Goal: Transaction & Acquisition: Subscribe to service/newsletter

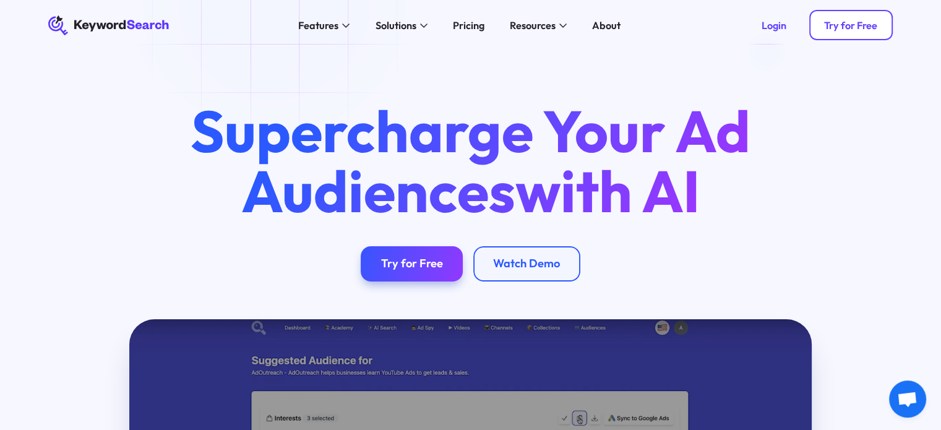
click at [831, 23] on div "Try for Free" at bounding box center [850, 25] width 53 height 12
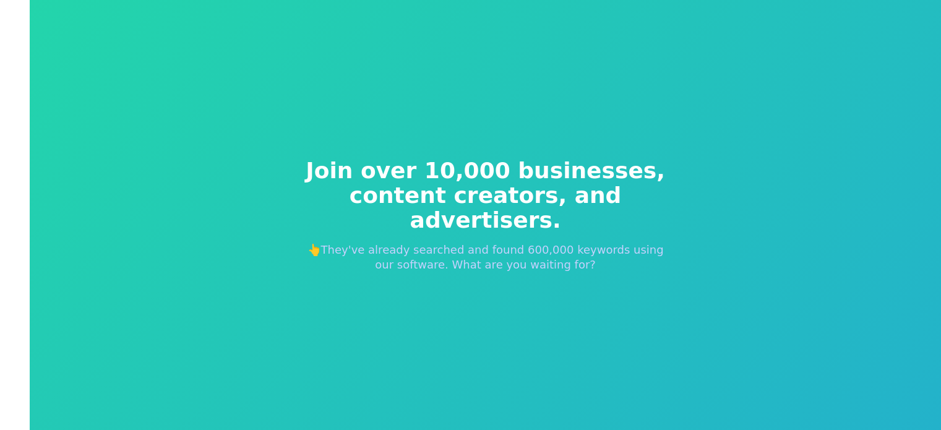
click at [435, 205] on span "content creators, and advertisers." at bounding box center [485, 207] width 376 height 49
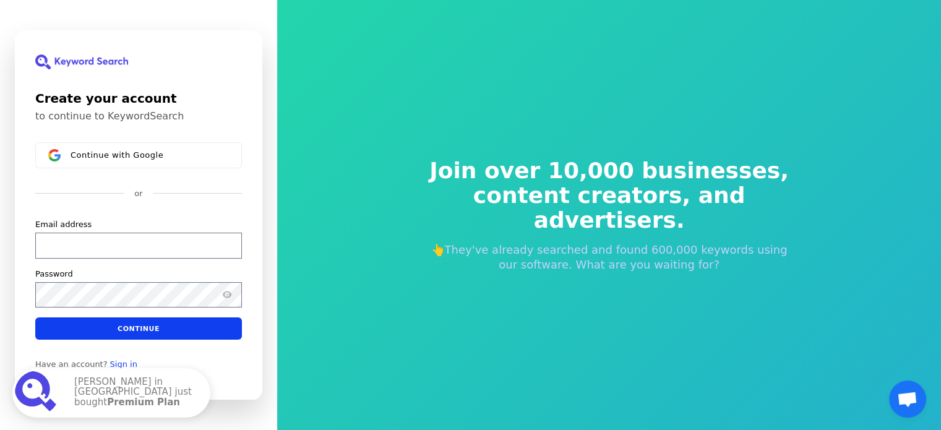
click at [130, 140] on div "Create your account to continue to KeywordSearch Continue with Google or Email …" at bounding box center [138, 214] width 247 height 369
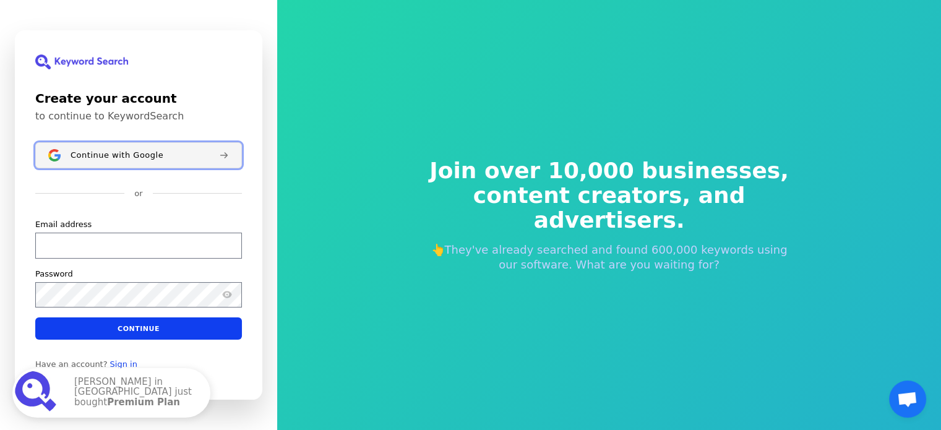
click at [121, 153] on span "Continue with Google" at bounding box center [116, 155] width 93 height 10
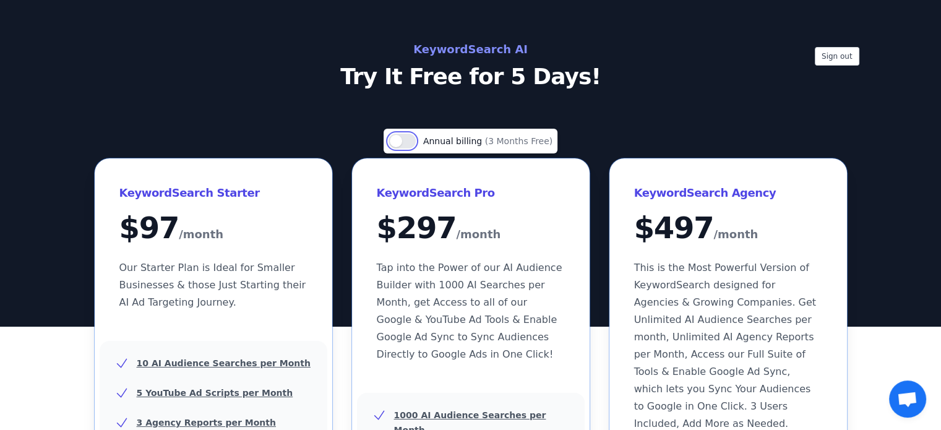
click at [408, 138] on button "Use setting" at bounding box center [401, 141] width 27 height 15
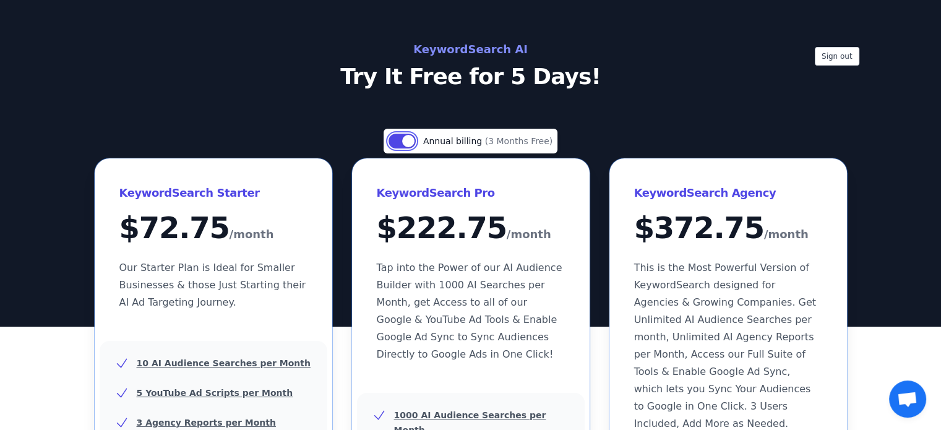
click at [403, 134] on button "Use setting" at bounding box center [401, 141] width 27 height 15
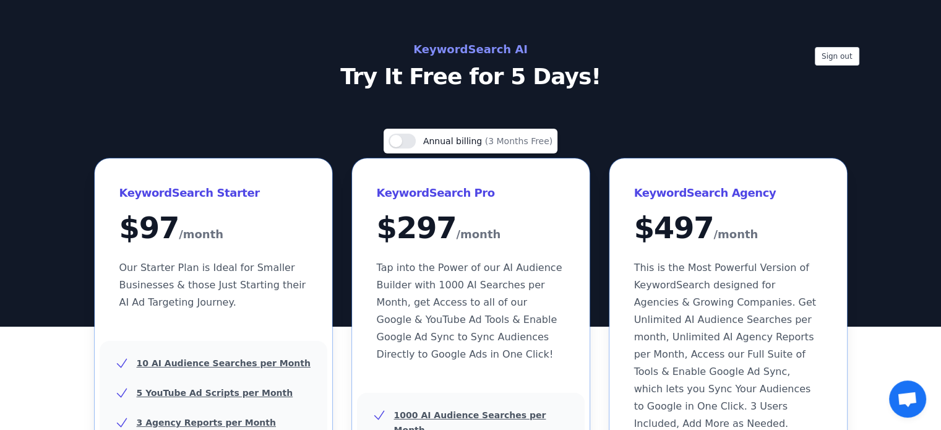
click at [476, 46] on h2 "KeywordSearch AI" at bounding box center [471, 50] width 554 height 20
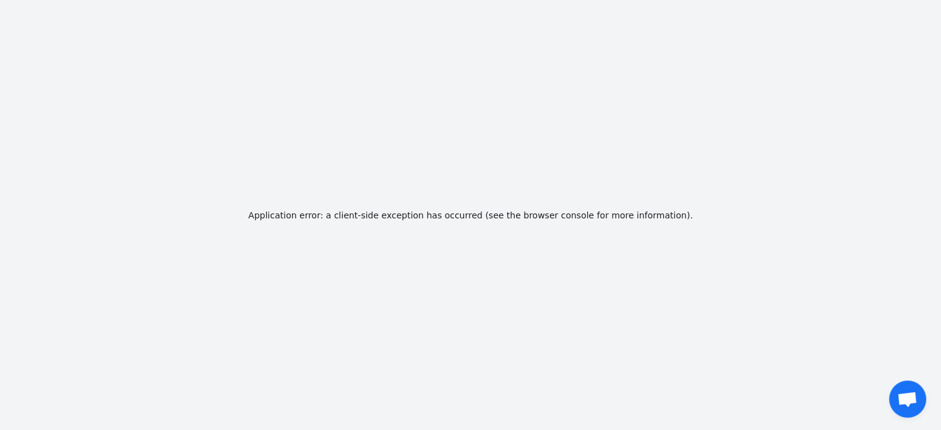
scroll to position [15, 0]
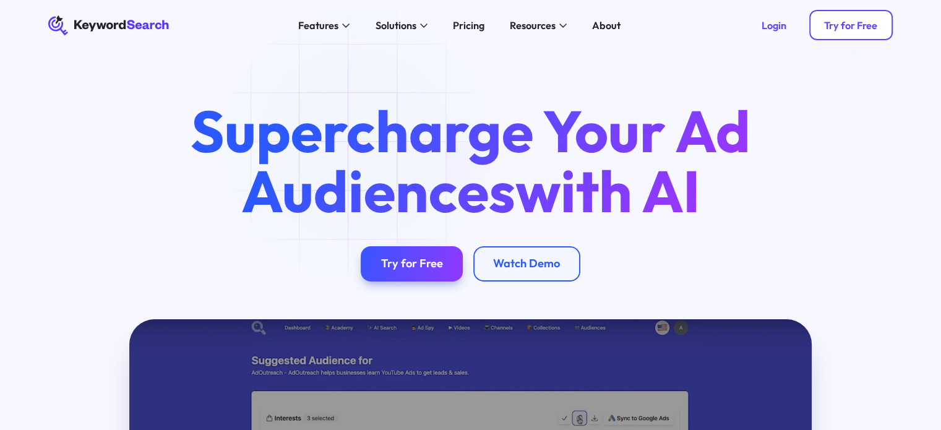
click at [874, 27] on div "Try for Free" at bounding box center [850, 25] width 53 height 12
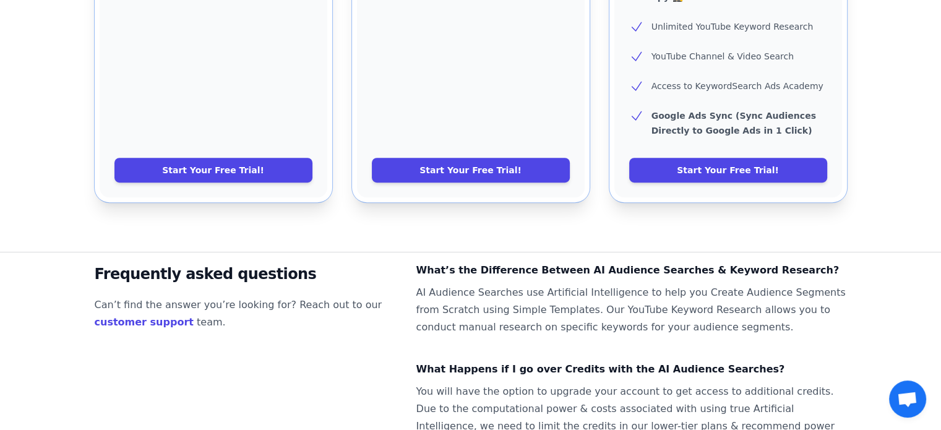
scroll to position [623, 0]
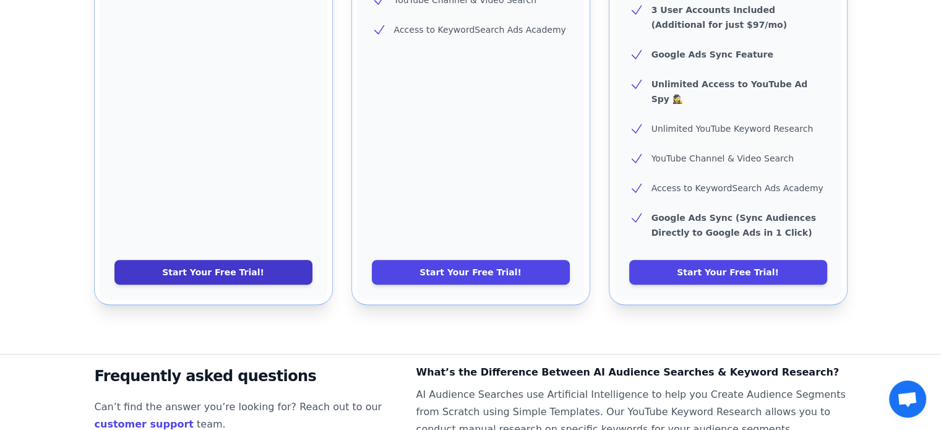
click at [247, 260] on link "Start Your Free Trial!" at bounding box center [213, 272] width 198 height 25
